Goal: Contribute content

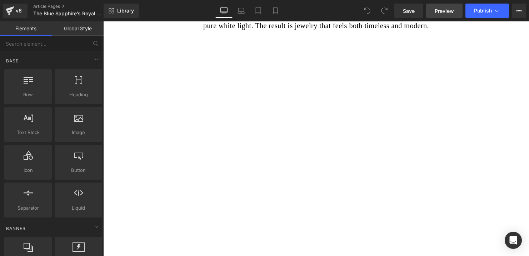
scroll to position [3290, 0]
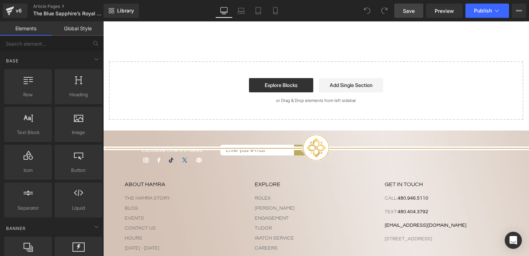
click at [409, 10] on span "Save" at bounding box center [409, 11] width 12 height 8
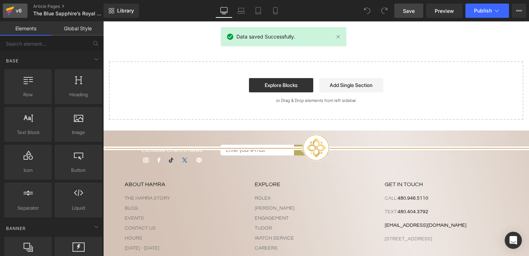
click at [10, 10] on icon at bounding box center [9, 11] width 5 height 3
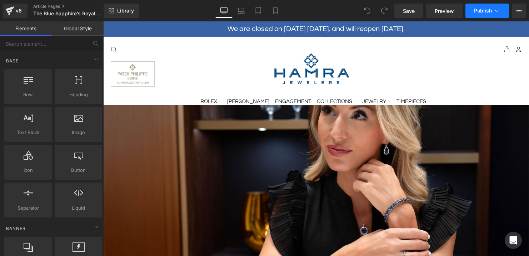
click at [479, 14] on span "Publish" at bounding box center [483, 11] width 18 height 6
